Goal: Transaction & Acquisition: Register for event/course

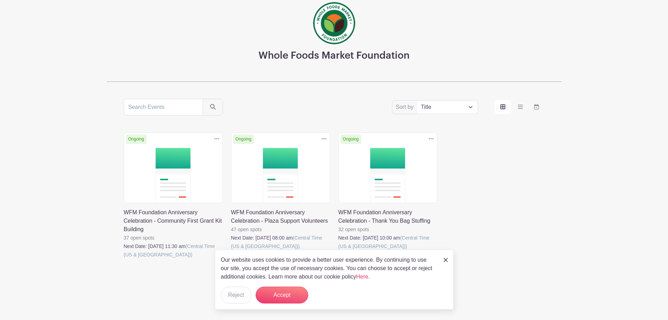
scroll to position [51, 0]
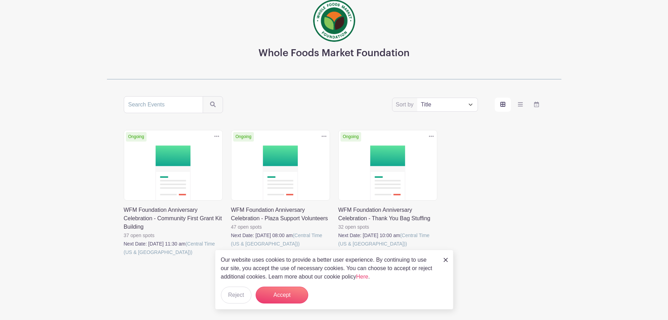
click at [124, 256] on link at bounding box center [124, 256] width 0 height 0
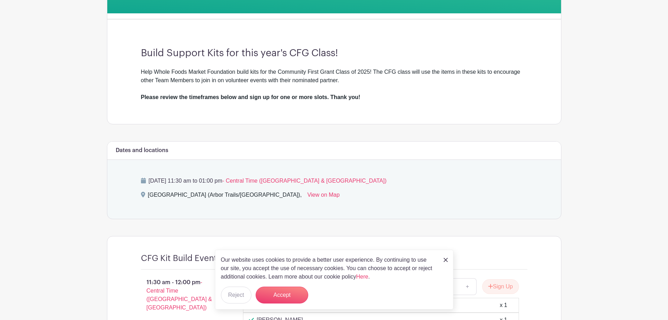
scroll to position [175, 0]
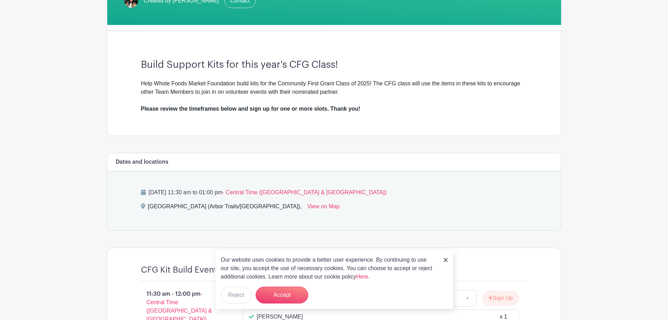
click at [446, 260] on img at bounding box center [446, 260] width 4 height 4
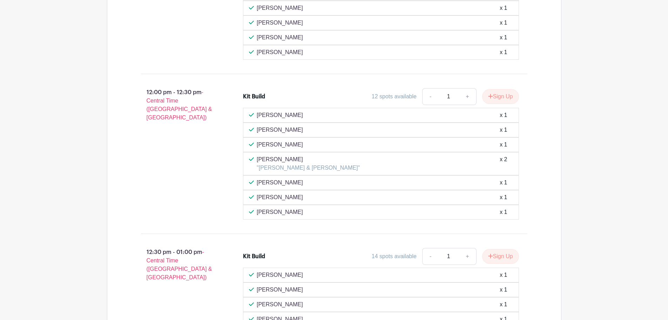
scroll to position [534, 0]
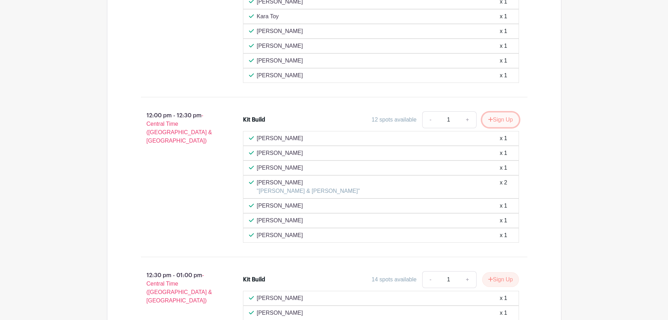
click at [493, 119] on button "Sign Up" at bounding box center [500, 119] width 37 height 15
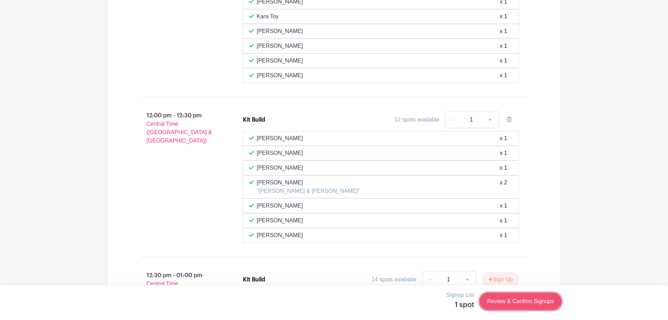
click at [522, 299] on link "Review & Confirm Signups" at bounding box center [520, 301] width 81 height 17
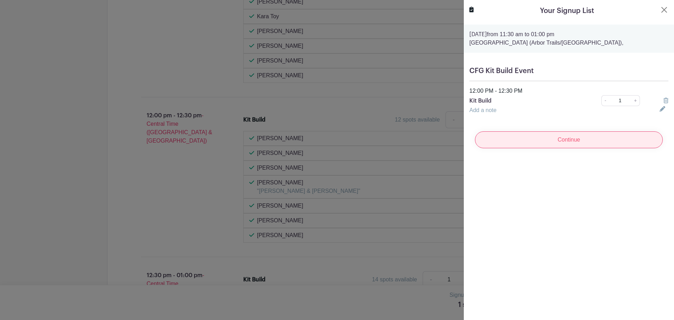
click at [560, 138] on input "Continue" at bounding box center [569, 139] width 188 height 17
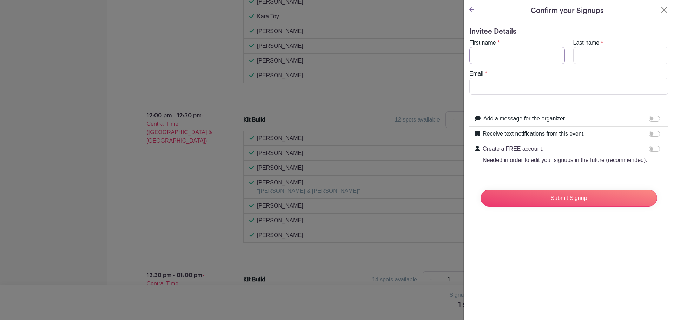
click at [507, 60] on input "First name" at bounding box center [516, 55] width 95 height 17
type input "[PERSON_NAME]"
click at [660, 11] on button "Close" at bounding box center [664, 10] width 8 height 8
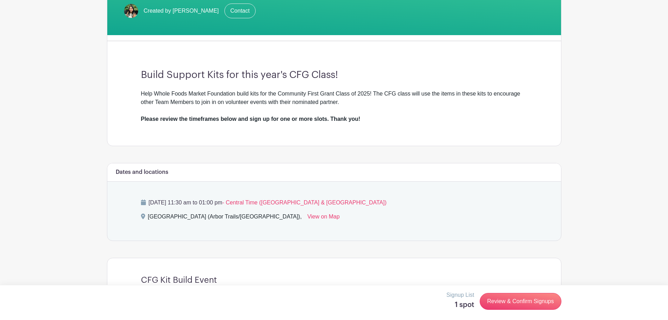
scroll to position [43, 0]
